Goal: Information Seeking & Learning: Check status

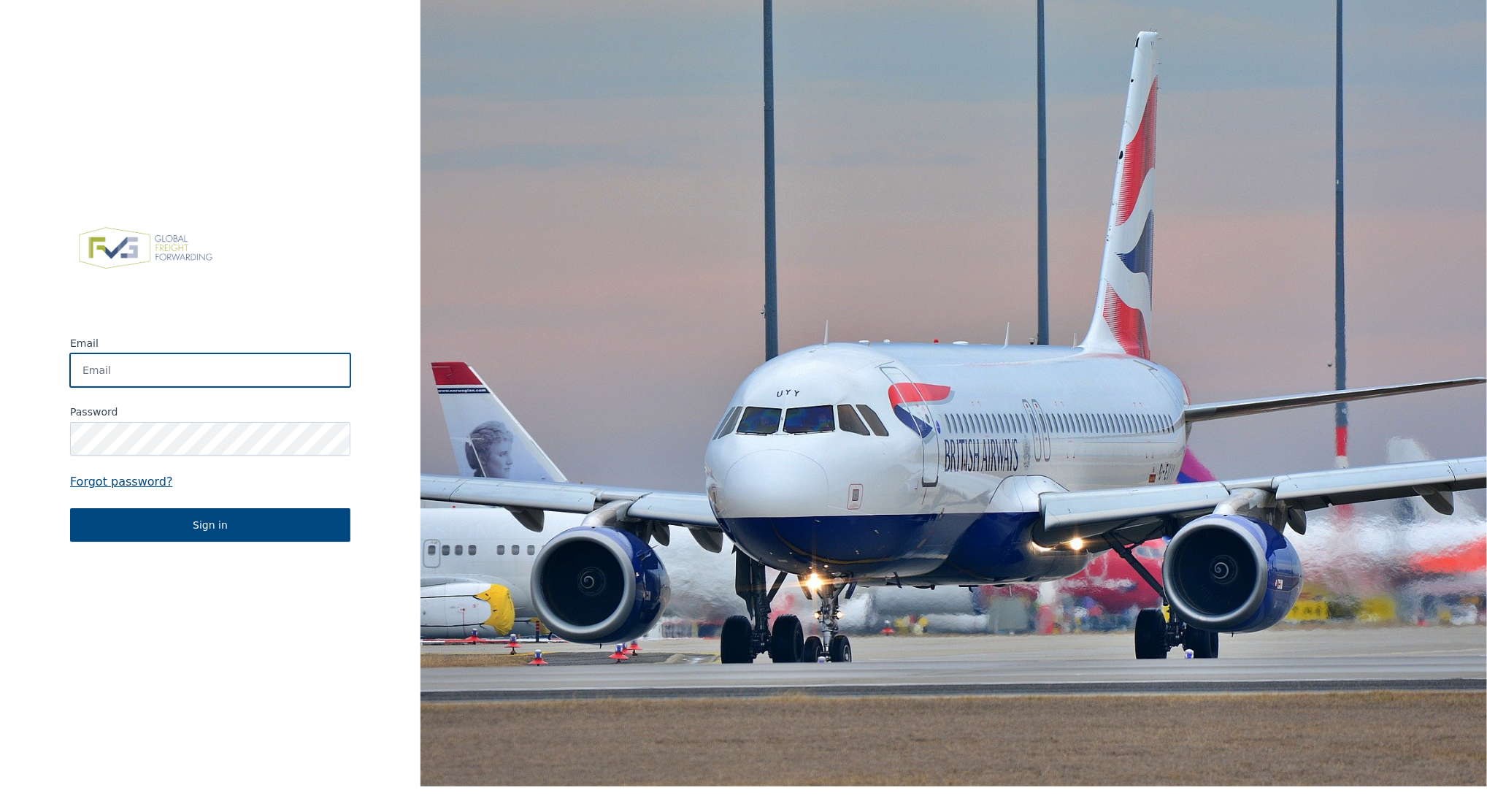
click at [265, 361] on input "Email" at bounding box center [210, 370] width 281 height 33
type input "[EMAIL_ADDRESS][DOMAIN_NAME]"
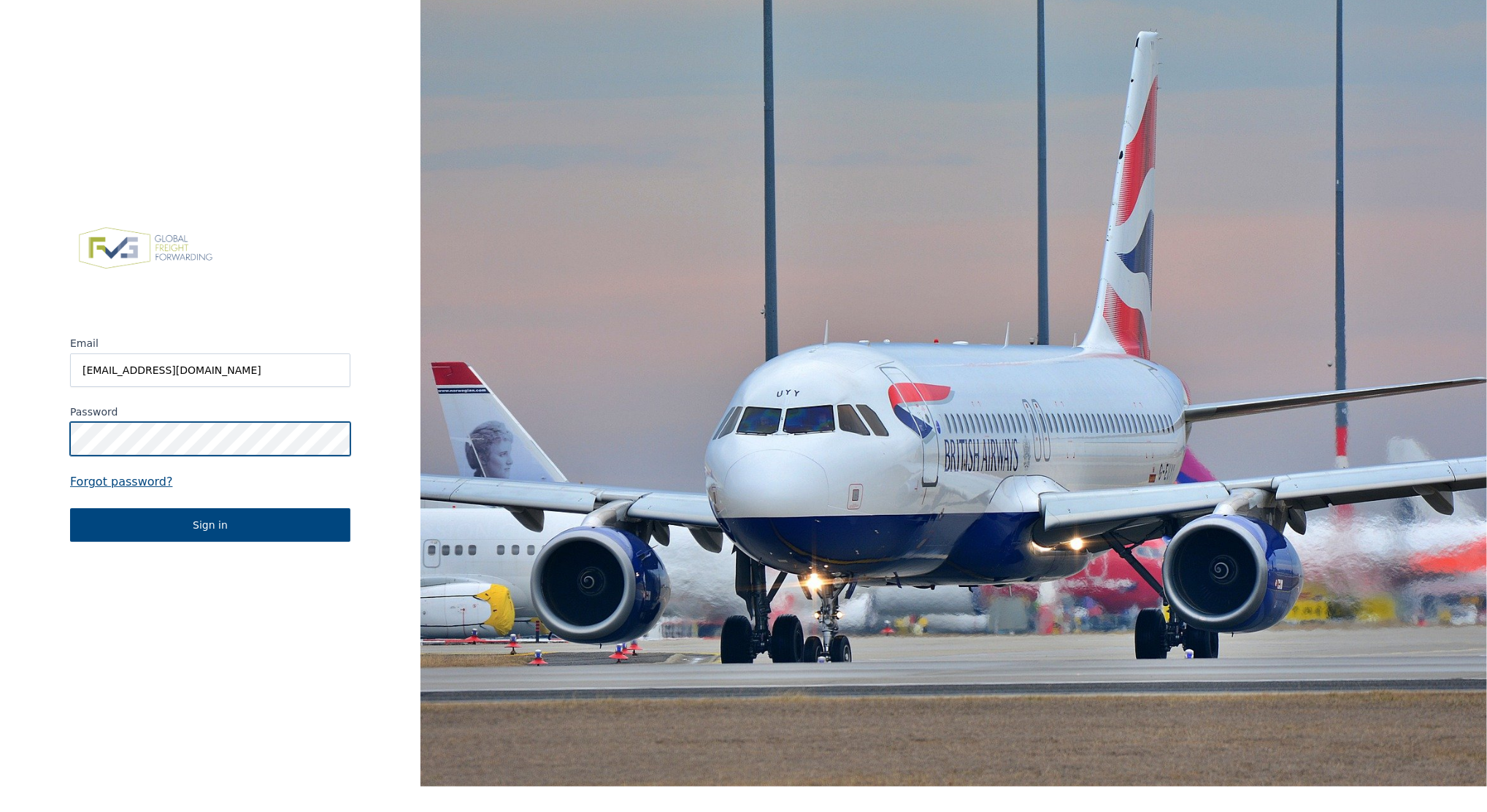
click at [70, 508] on button "Sign in" at bounding box center [210, 524] width 281 height 33
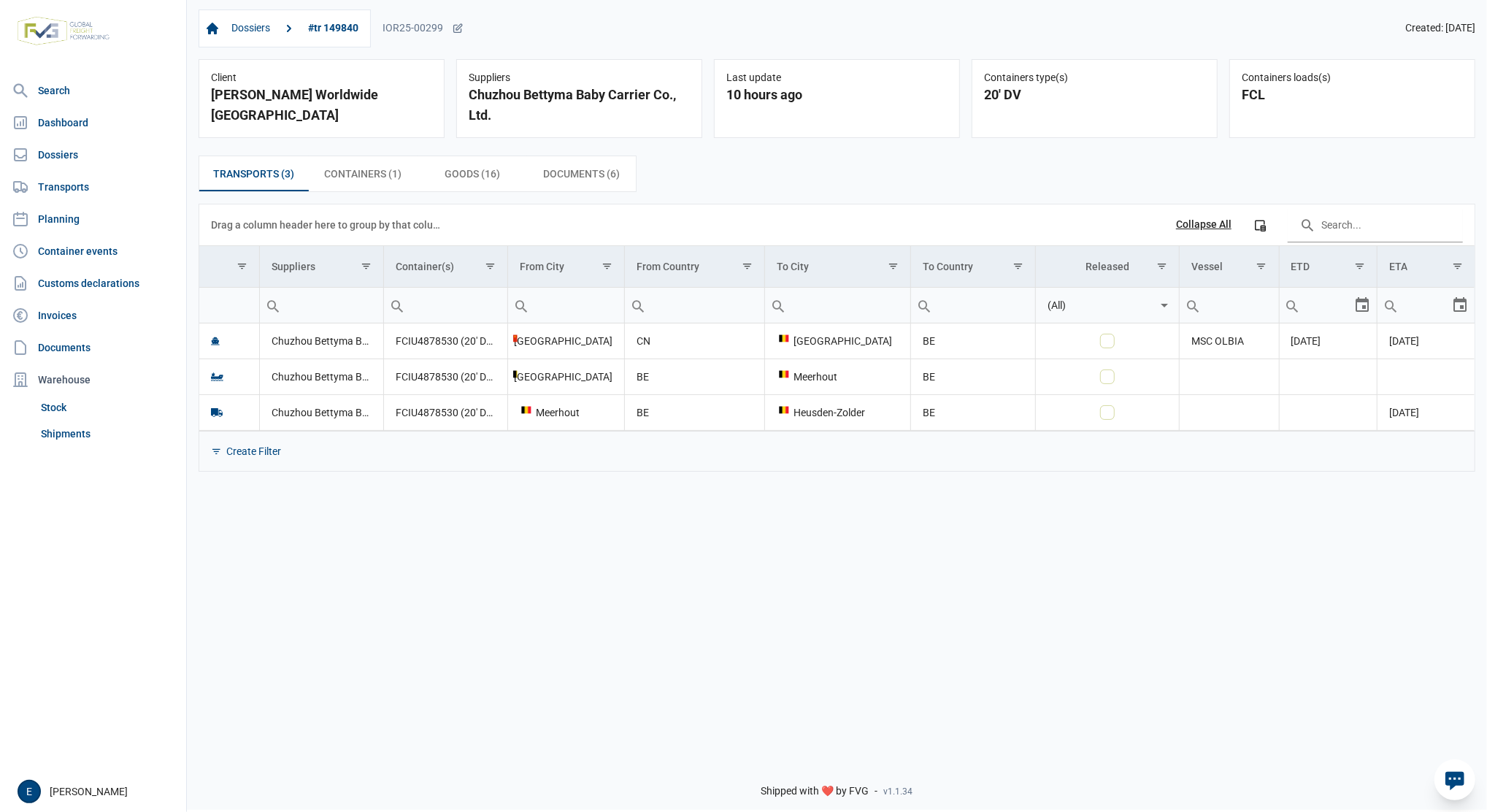
drag, startPoint x: 468, startPoint y: 433, endPoint x: 641, endPoint y: 444, distance: 173.3
click at [641, 444] on div "Create Filter" at bounding box center [837, 450] width 1275 height 40
click at [612, 551] on div "Dossiers #tr 149840 IOR25-00299 Created: [DATE] Client [PERSON_NAME] Worldwide …" at bounding box center [836, 372] width 1300 height 750
click at [331, 177] on span "Containers (1) Containers (1)" at bounding box center [363, 174] width 77 height 18
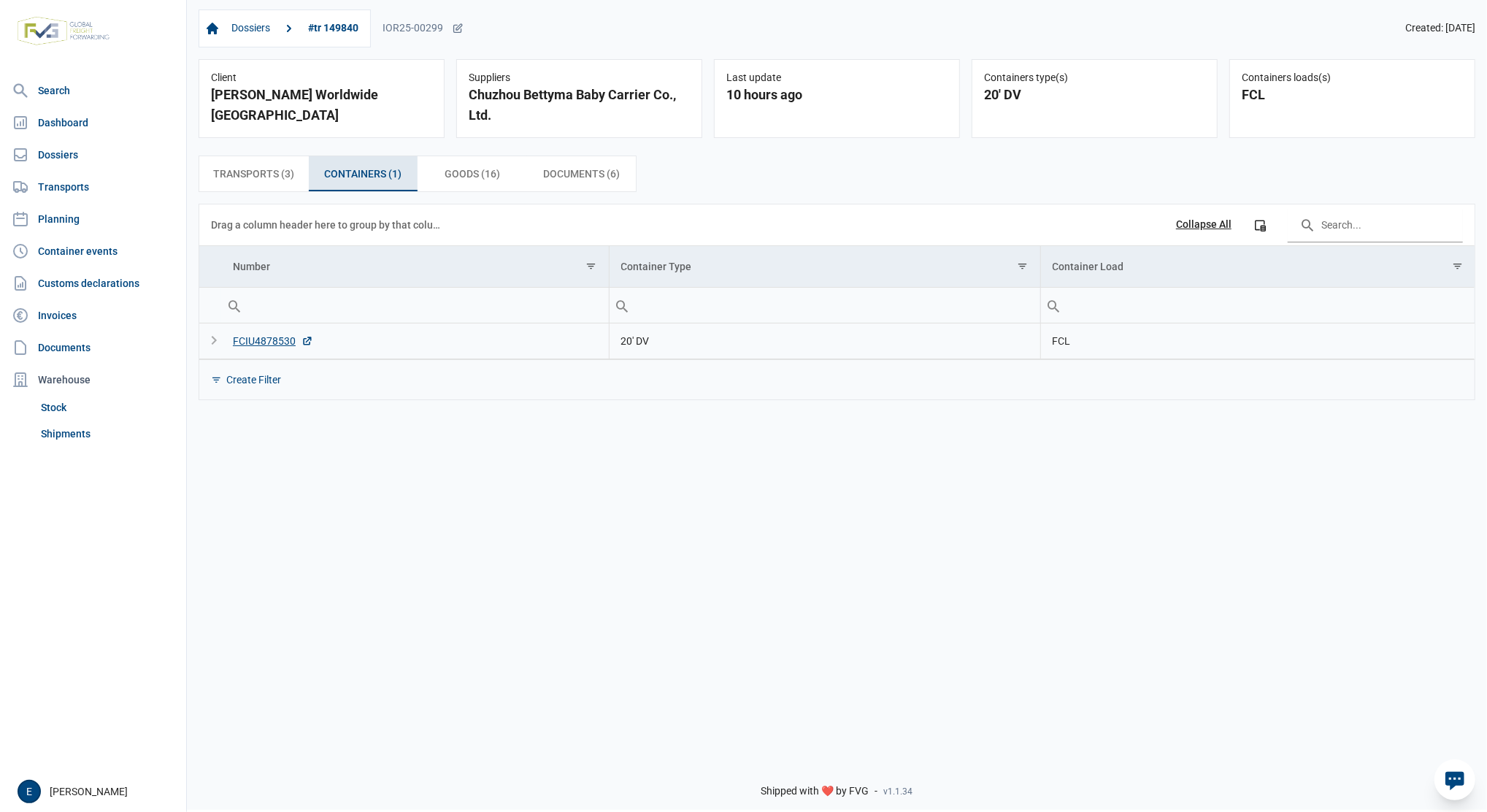
click at [211, 340] on div "Expand" at bounding box center [214, 341] width 18 height 18
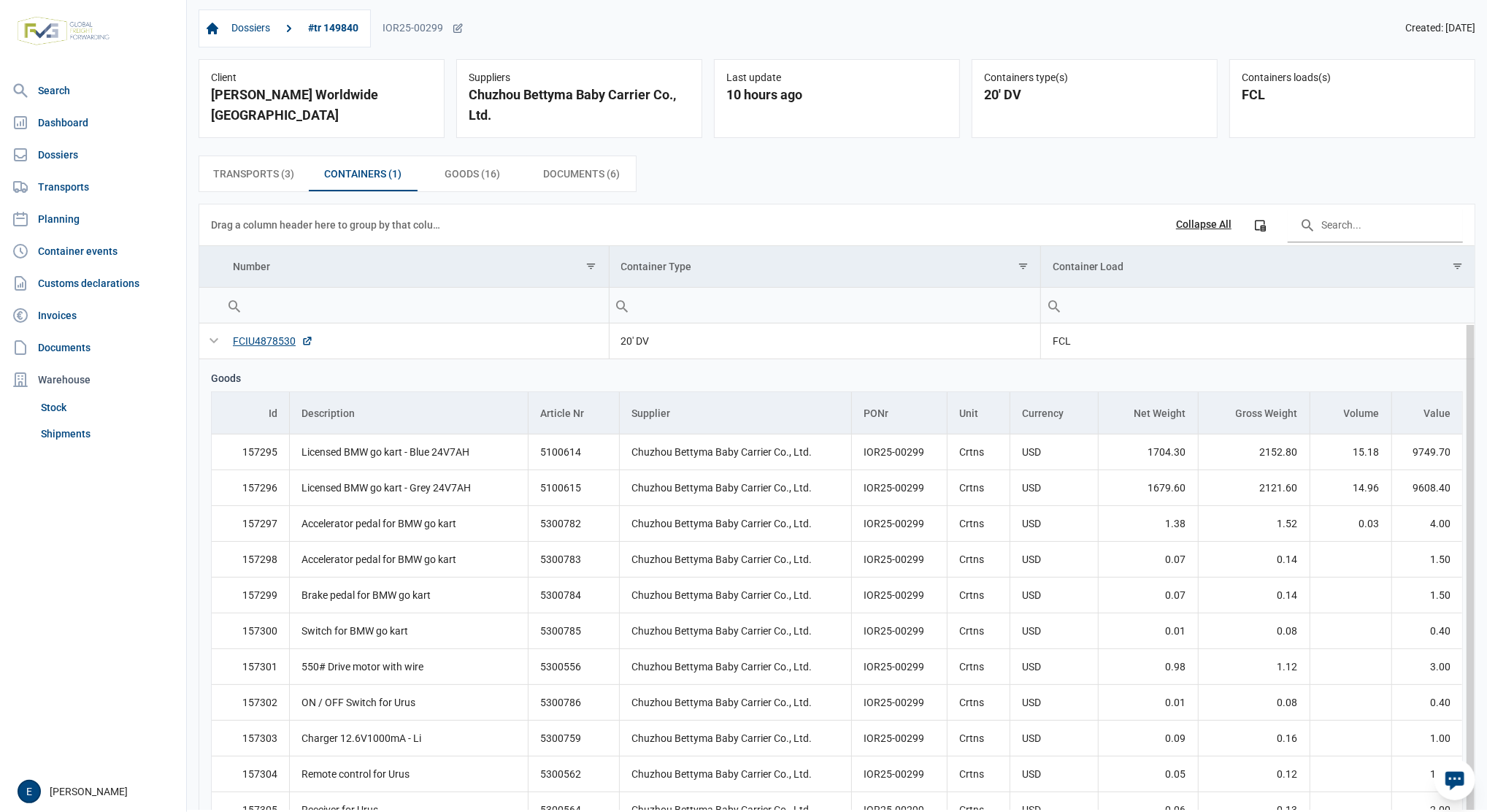
drag, startPoint x: 1458, startPoint y: 527, endPoint x: 1452, endPoint y: 533, distance: 8.5
click at [1452, 533] on body "For evaluation purposes only. Redistribution prohibited. Please register an exi…" at bounding box center [743, 380] width 1487 height 812
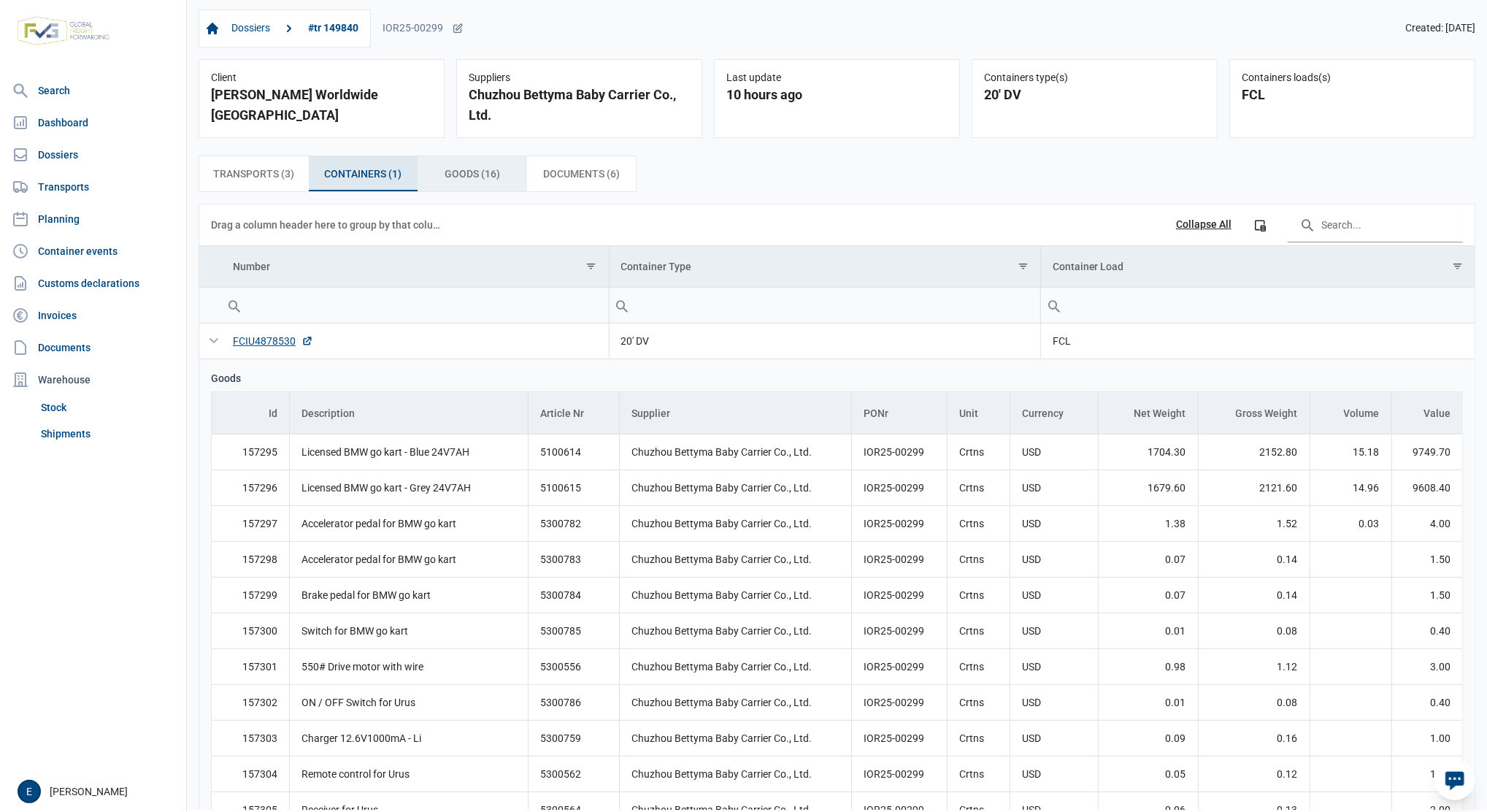
click at [472, 177] on span "Goods (16) Goods (16)" at bounding box center [472, 174] width 55 height 18
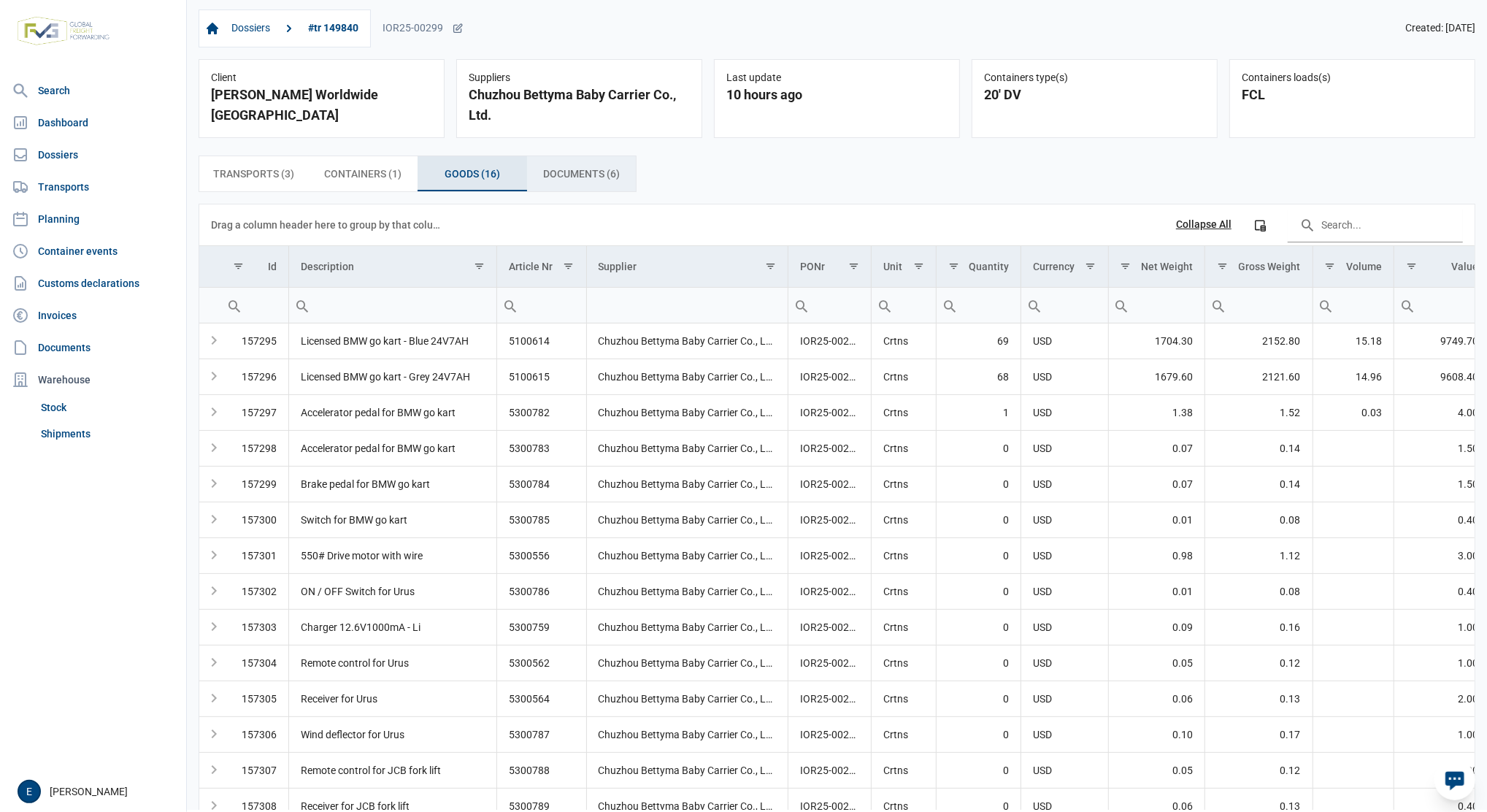
click at [587, 173] on span "Documents (6) Documents (6)" at bounding box center [582, 174] width 76 height 18
